Goal: Transaction & Acquisition: Register for event/course

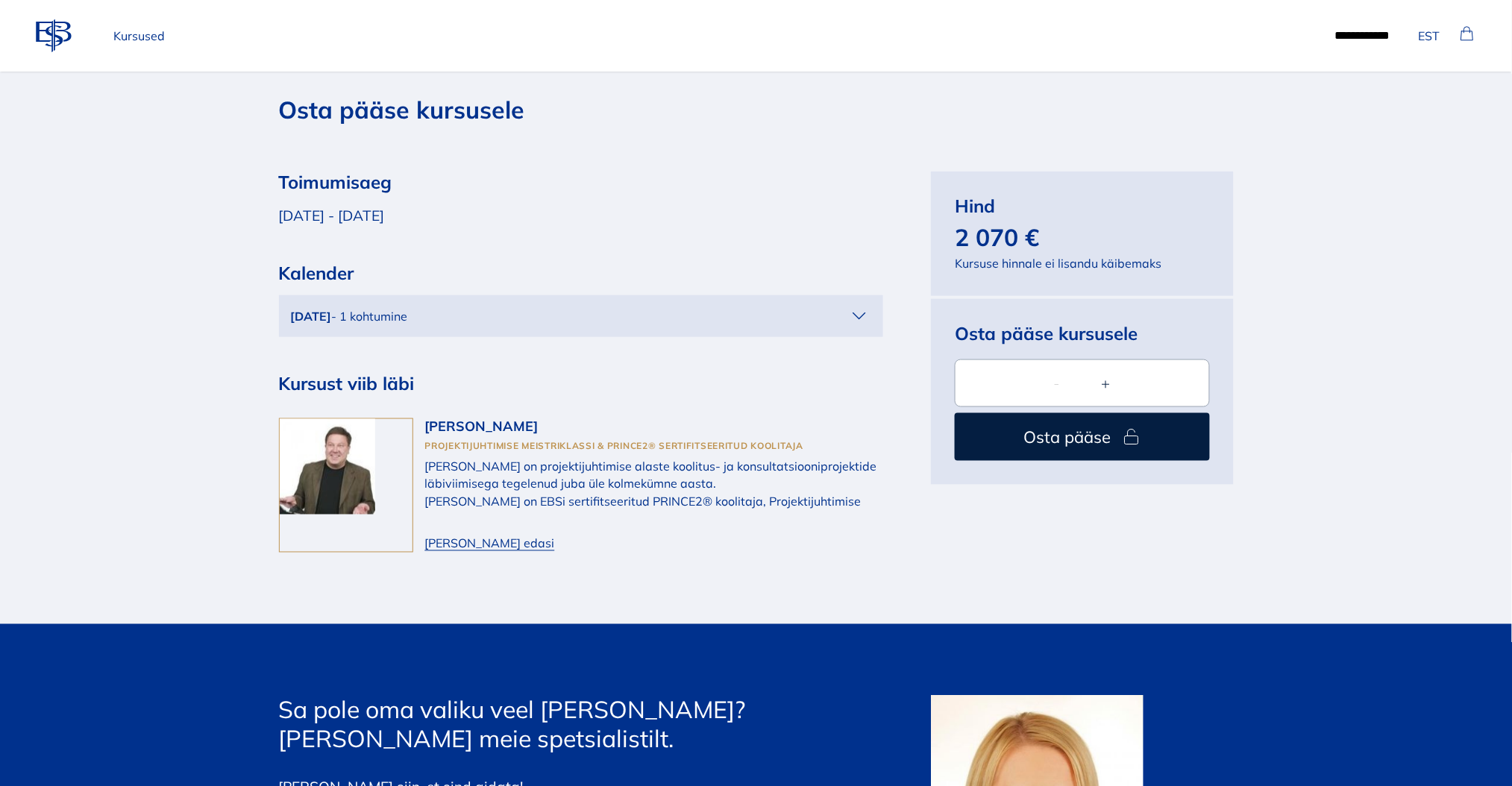
scroll to position [4572, 0]
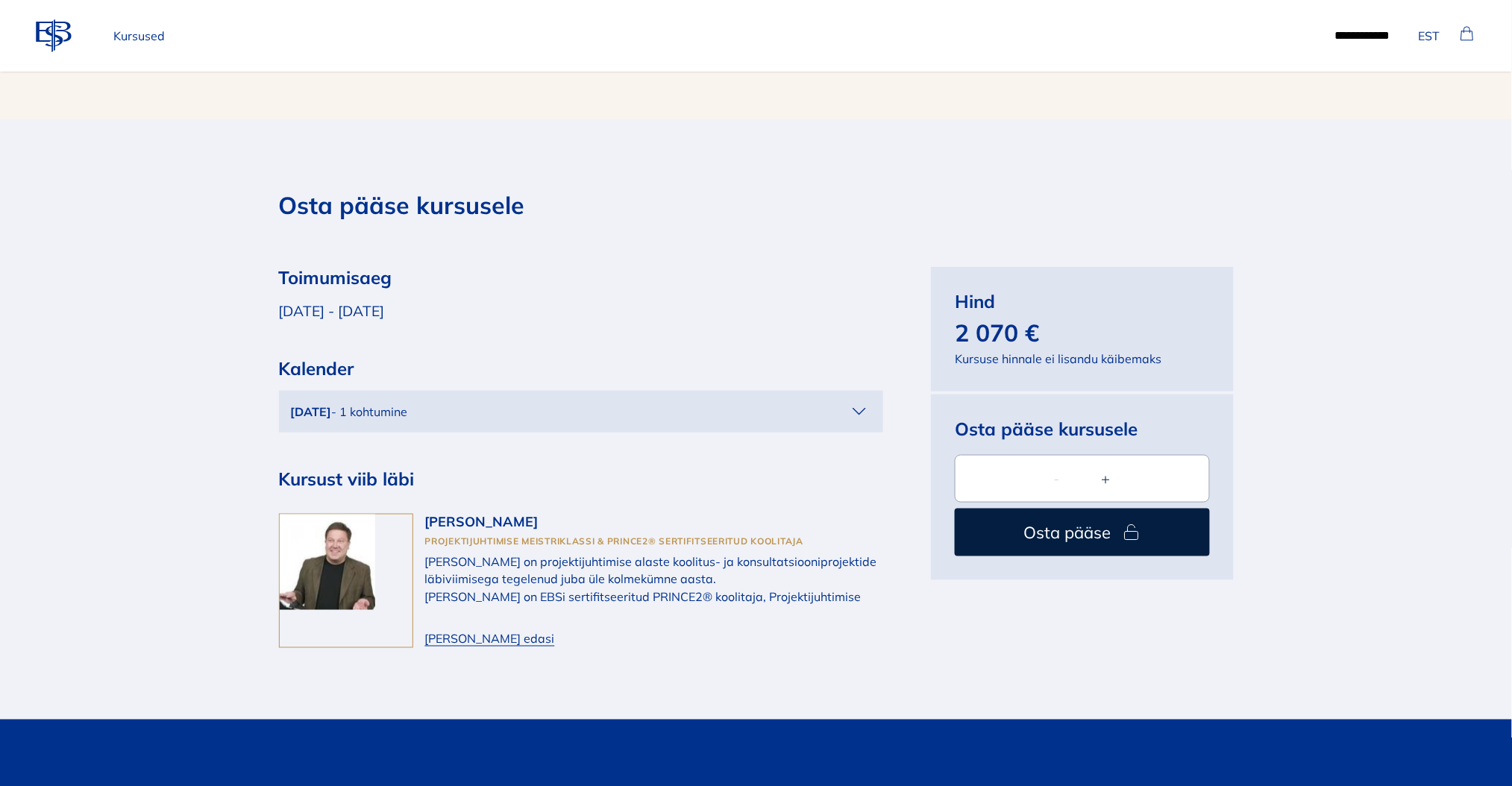
click at [410, 402] on div "November 2025 - 1 kohtumine" at bounding box center [569, 411] width 557 height 18
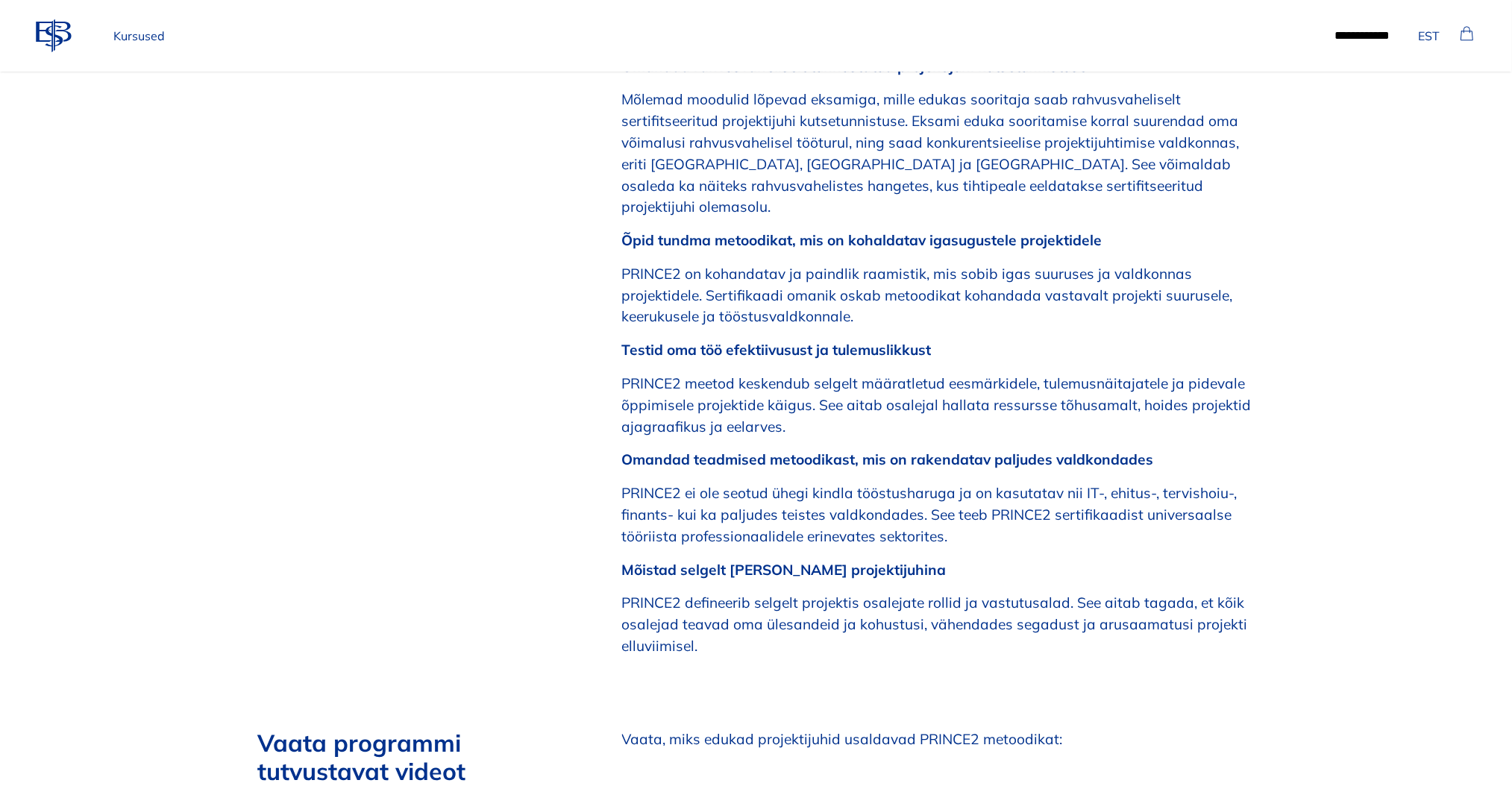
scroll to position [1121, 0]
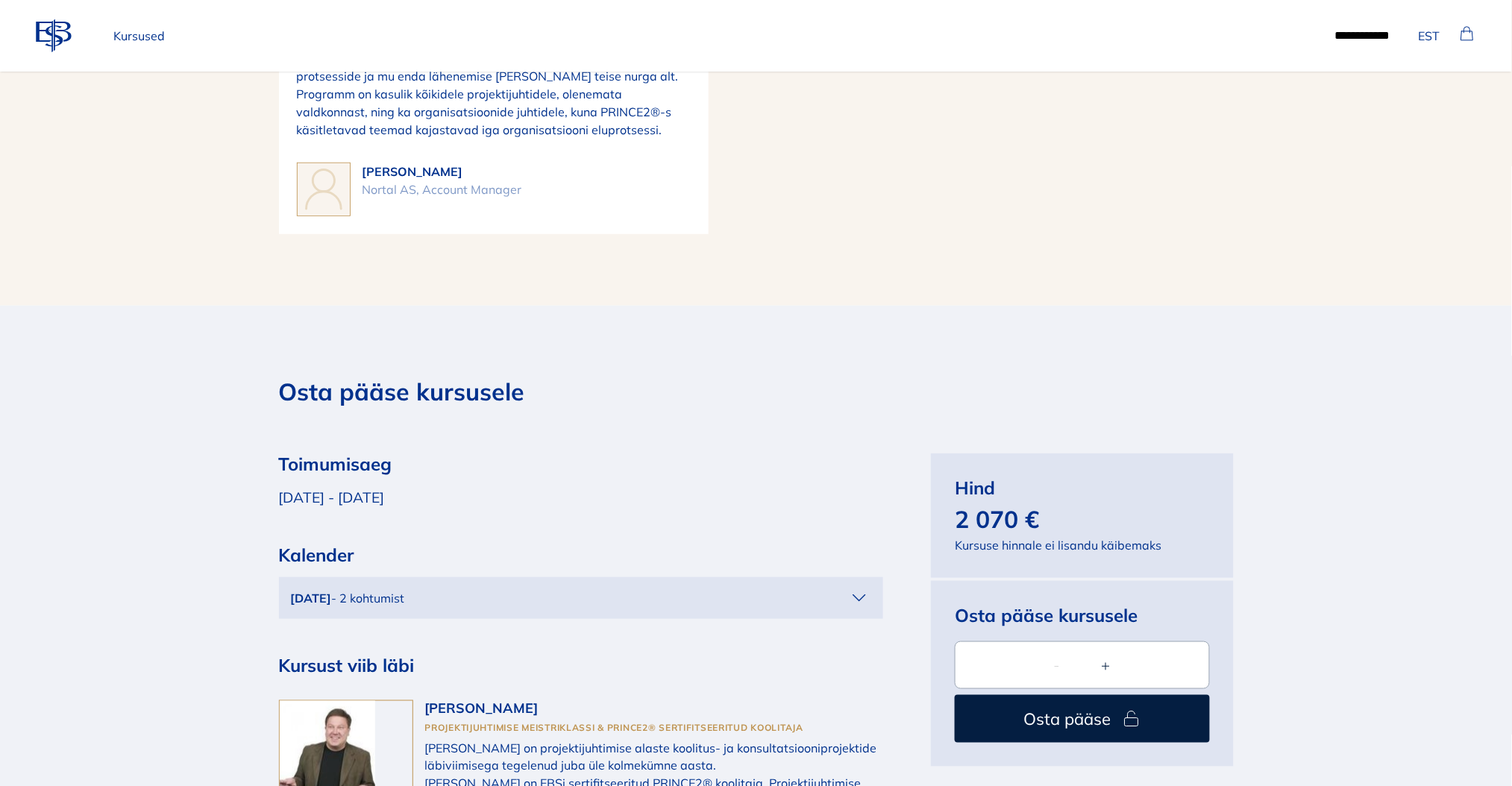
scroll to position [4572, 0]
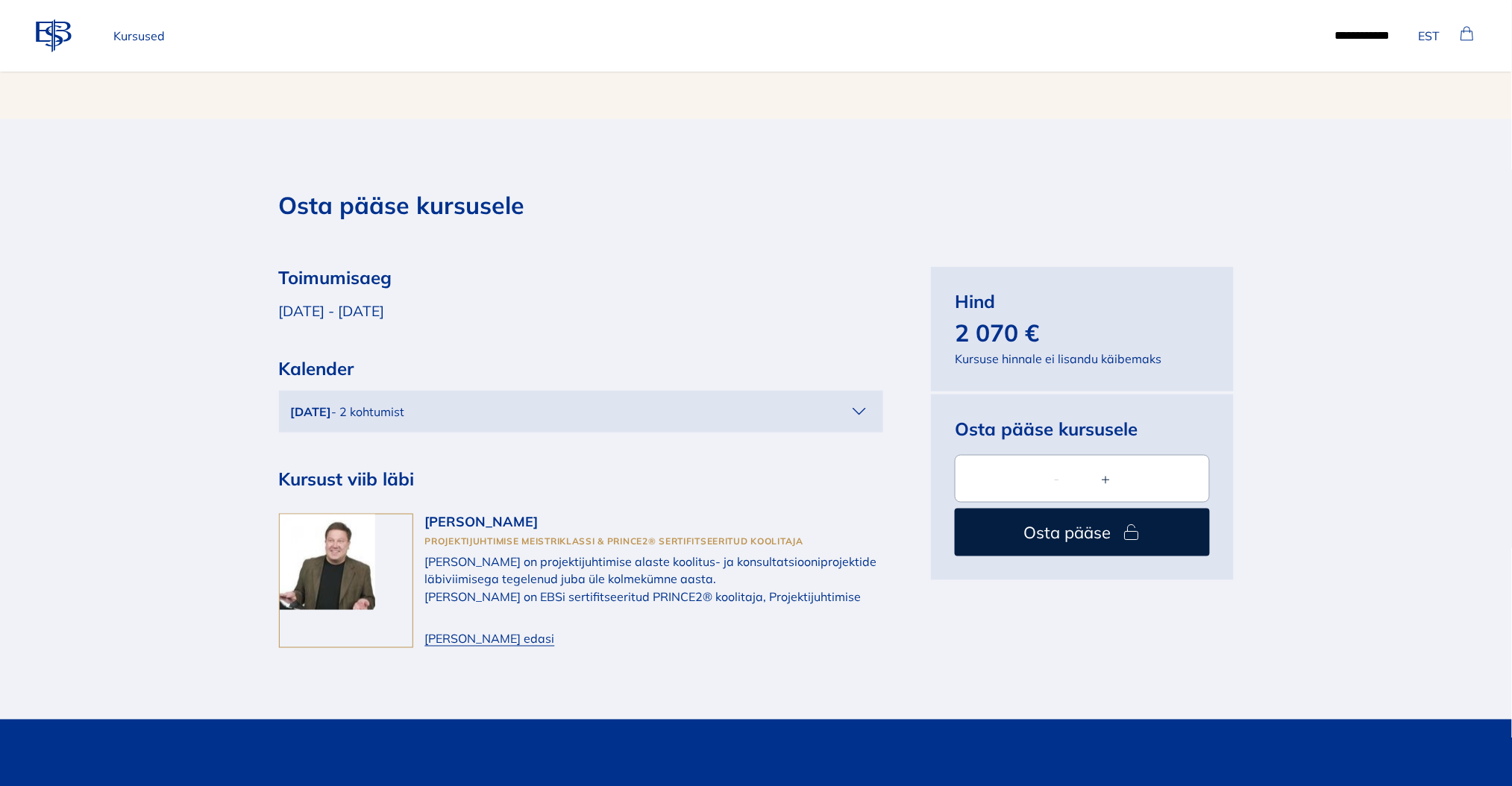
click at [863, 400] on icon "button" at bounding box center [859, 411] width 24 height 24
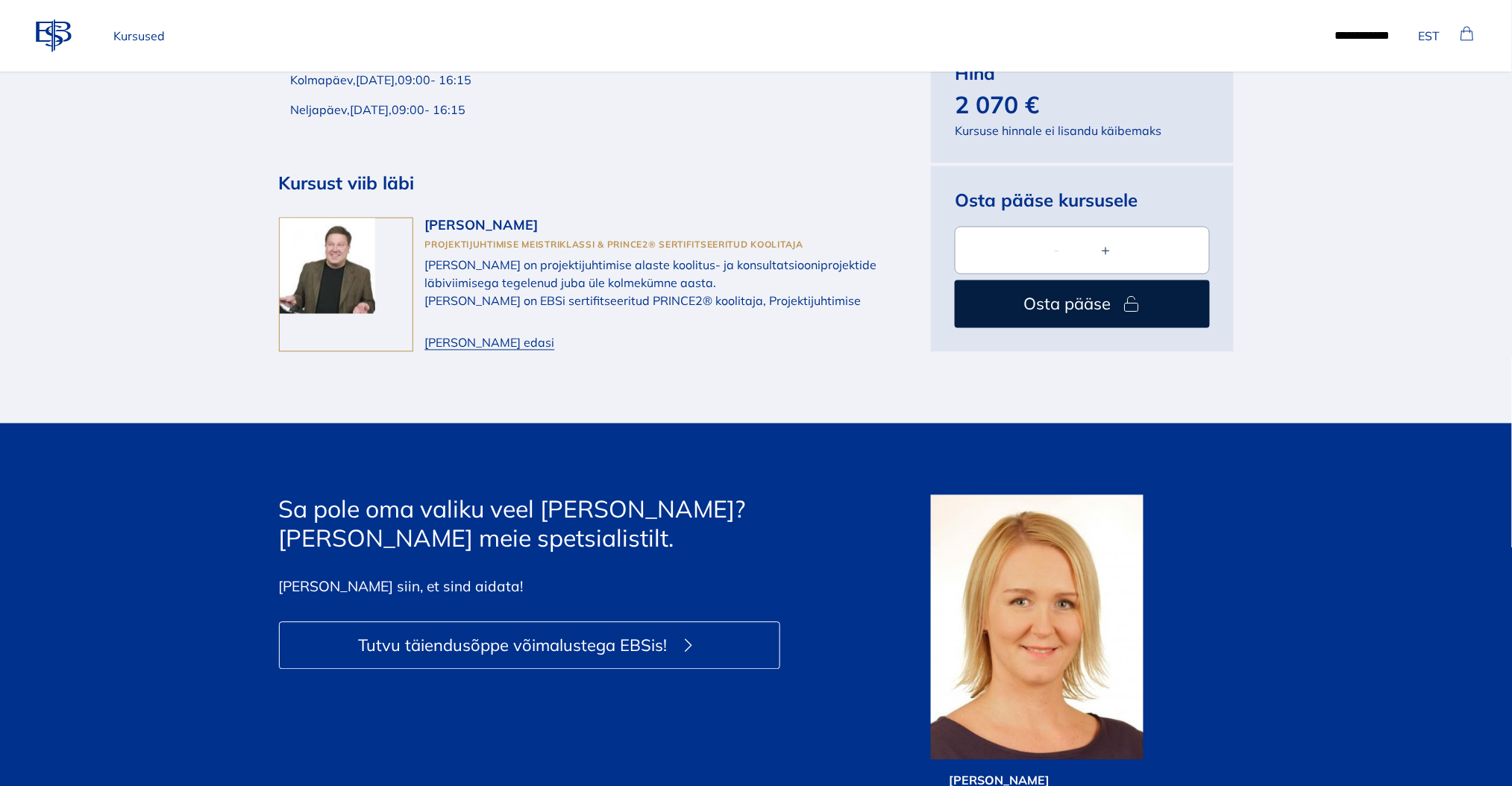
scroll to position [4969, 0]
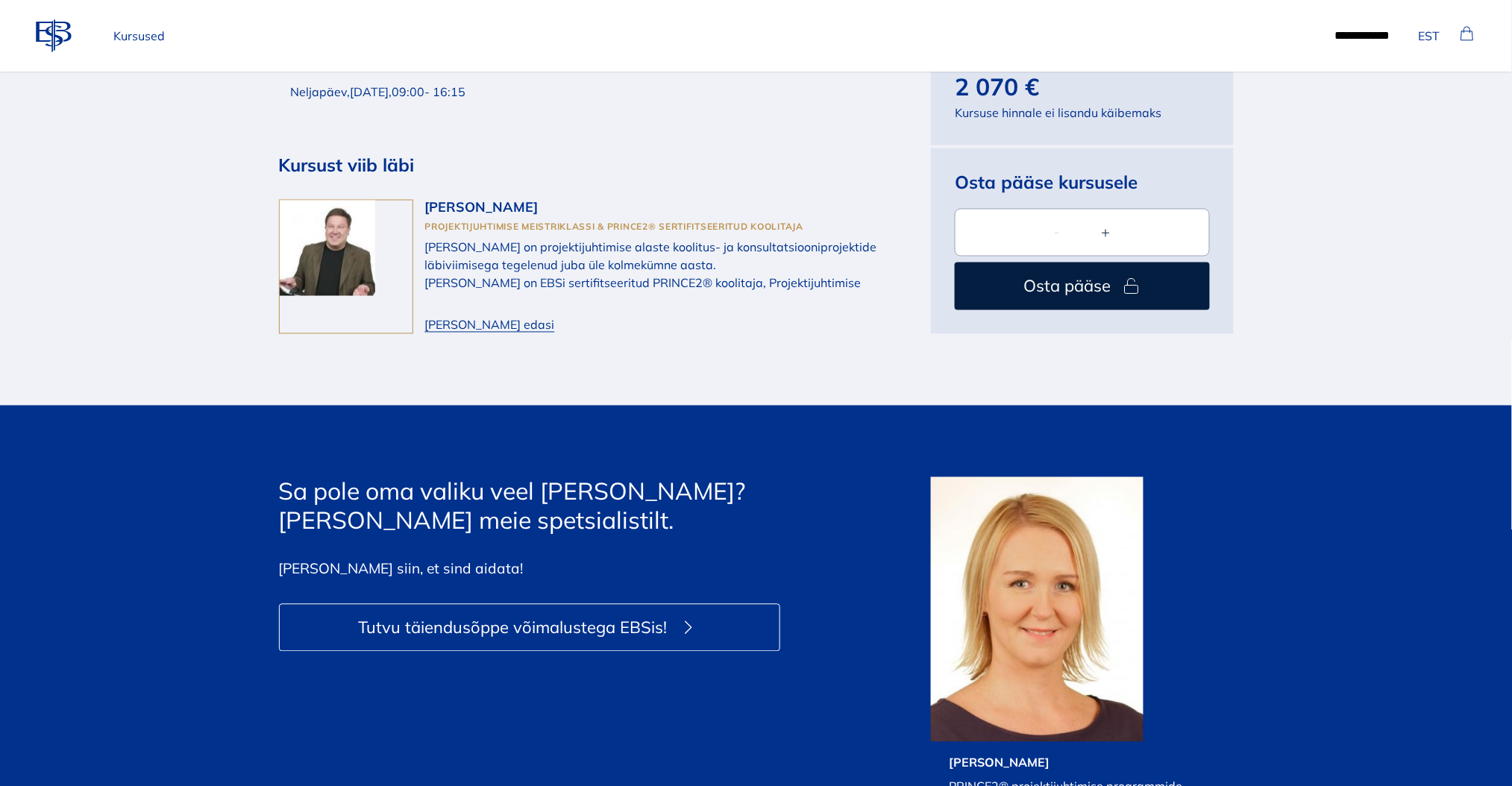
drag, startPoint x: 298, startPoint y: 230, endPoint x: 625, endPoint y: 323, distance: 340.0
click at [625, 323] on section "Osta pääse kursusele Toimumisaeg 26.11.2025 - 27.11.2025 Kalender November 2025…" at bounding box center [756, 64] width 1512 height 685
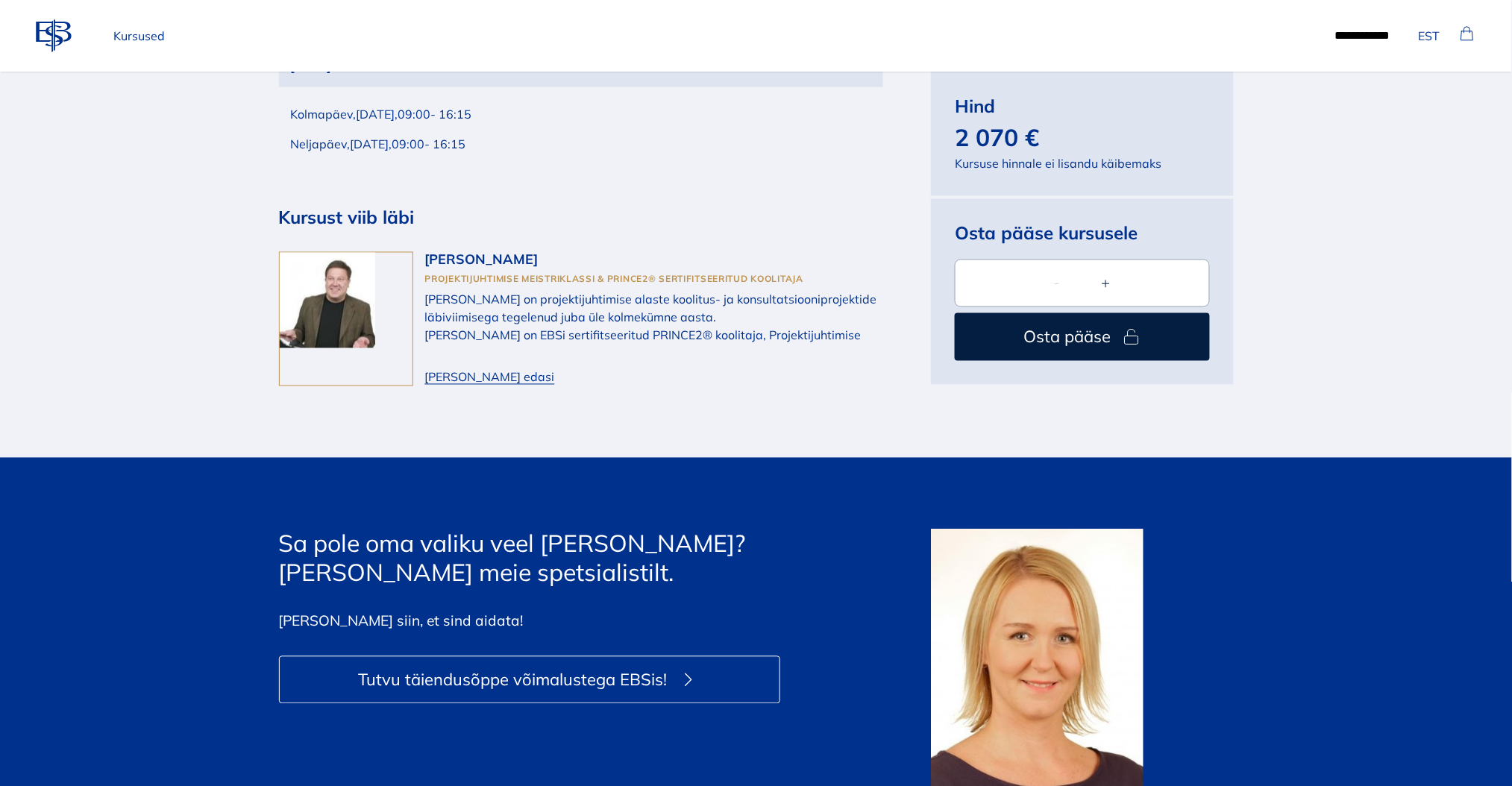
scroll to position [4870, 0]
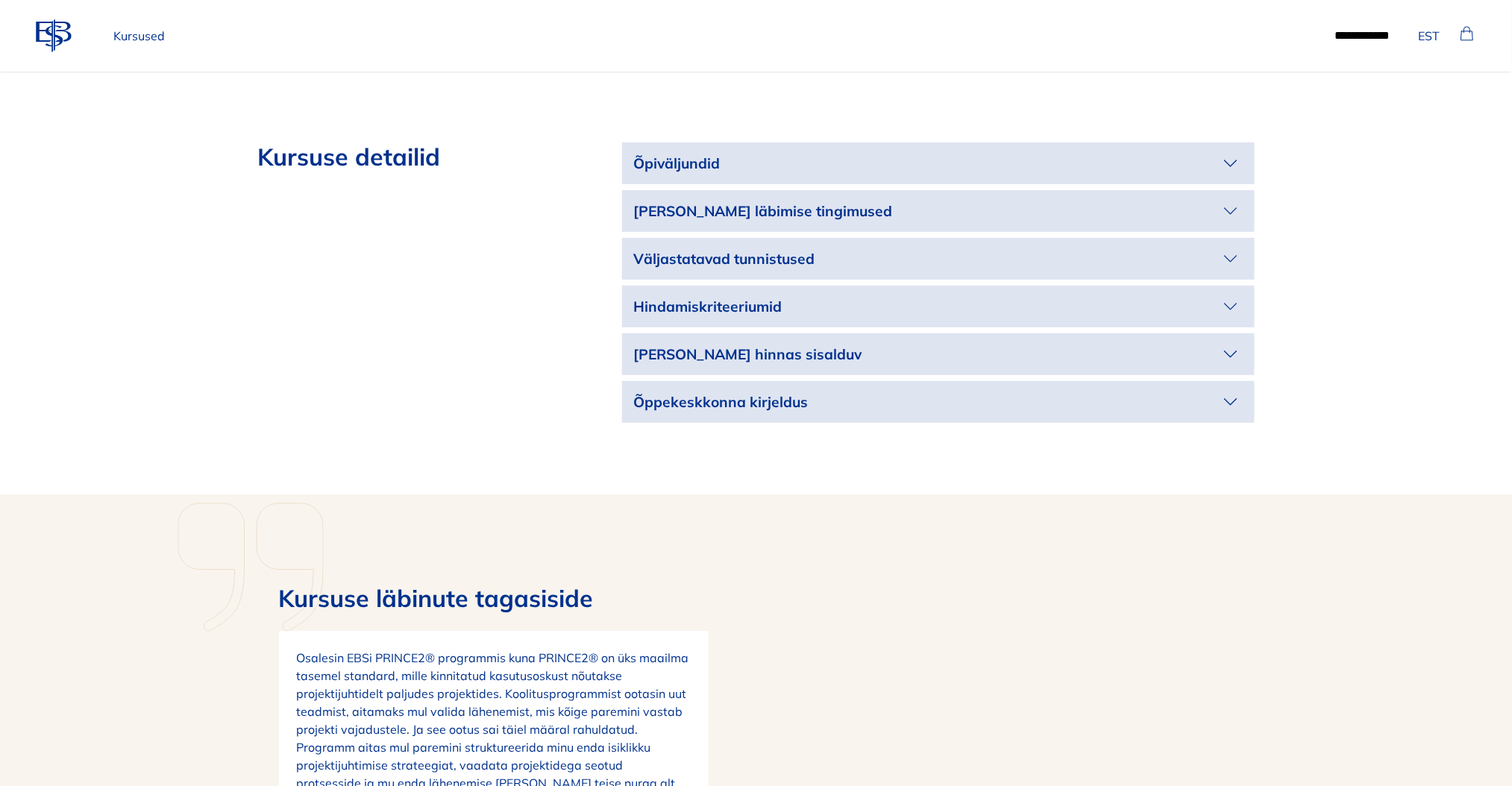
scroll to position [3379, 0]
